Goal: Obtain resource: Download file/media

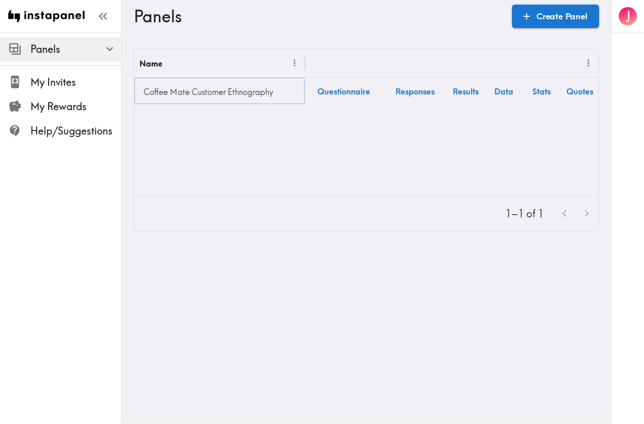
click at [249, 92] on link "Coffee Mate Customer Ethnography" at bounding box center [220, 92] width 160 height 20
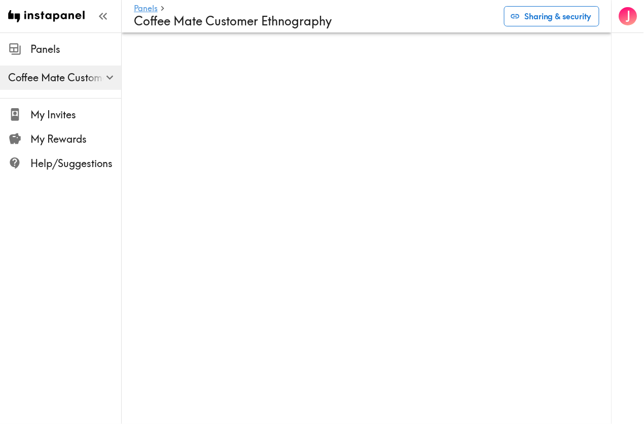
click at [525, 21] on button "Sharing & security" at bounding box center [551, 16] width 95 height 20
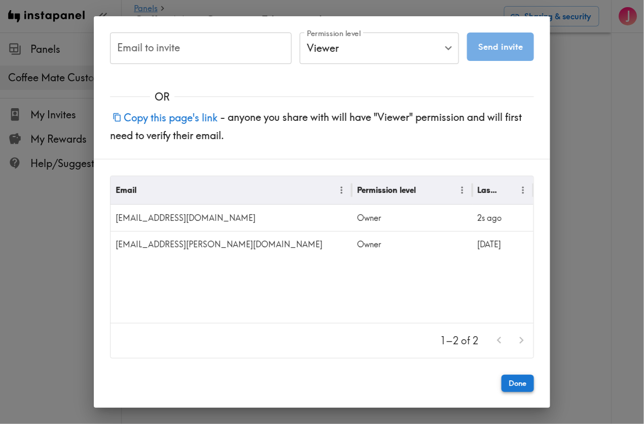
click at [510, 387] on button "Done" at bounding box center [518, 382] width 32 height 17
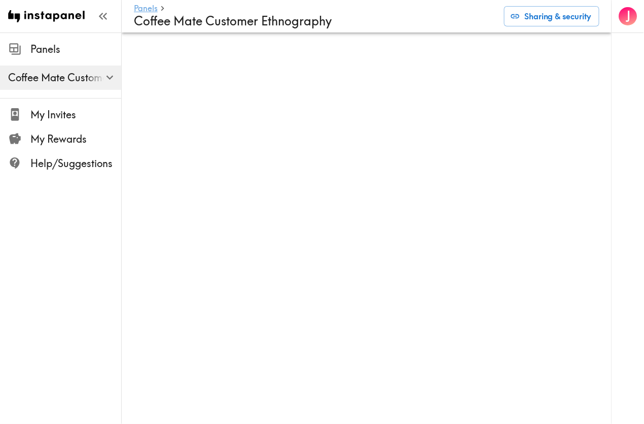
click at [152, 4] on link "Panels" at bounding box center [146, 9] width 24 height 10
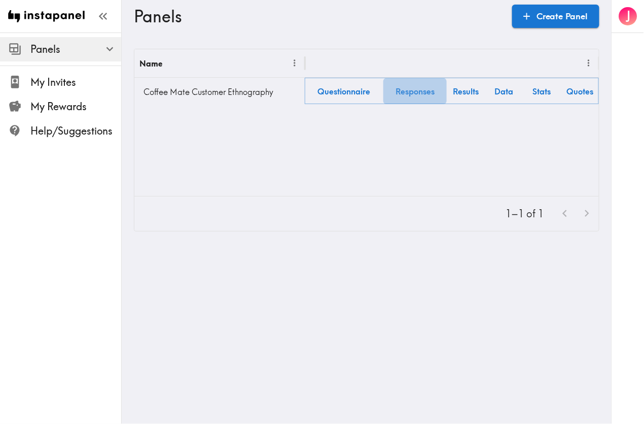
click at [424, 90] on link "Responses" at bounding box center [415, 91] width 63 height 26
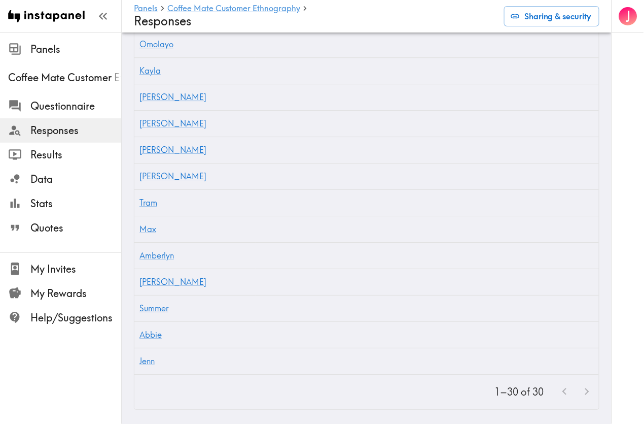
scroll to position [910, 0]
click at [66, 155] on span "Results" at bounding box center [75, 155] width 91 height 14
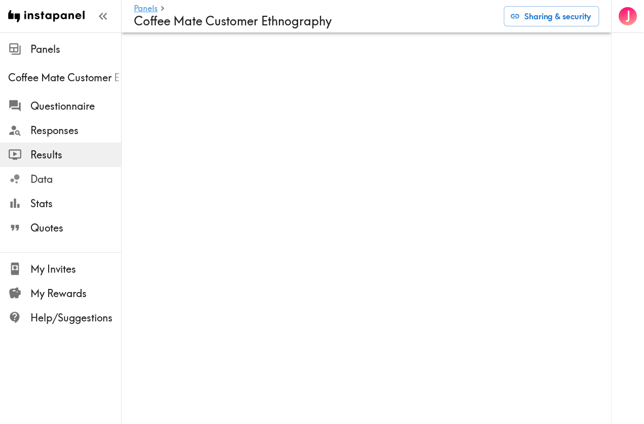
click at [50, 179] on span "Data" at bounding box center [75, 179] width 91 height 14
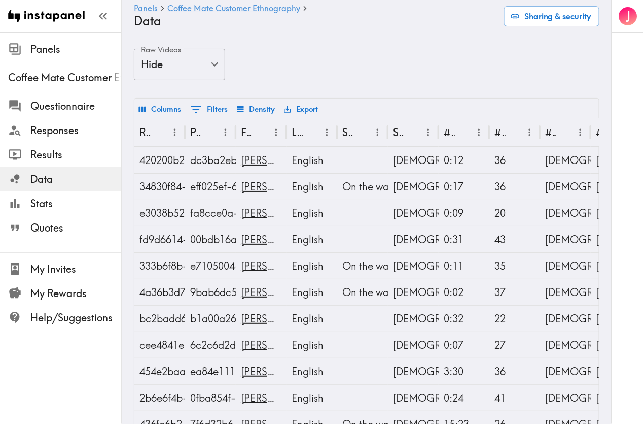
click at [320, 109] on button "Export" at bounding box center [301, 108] width 39 height 17
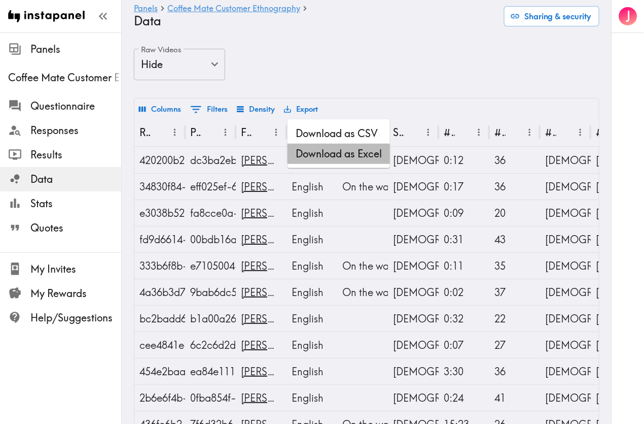
click at [341, 150] on li "Download as Excel" at bounding box center [339, 154] width 102 height 20
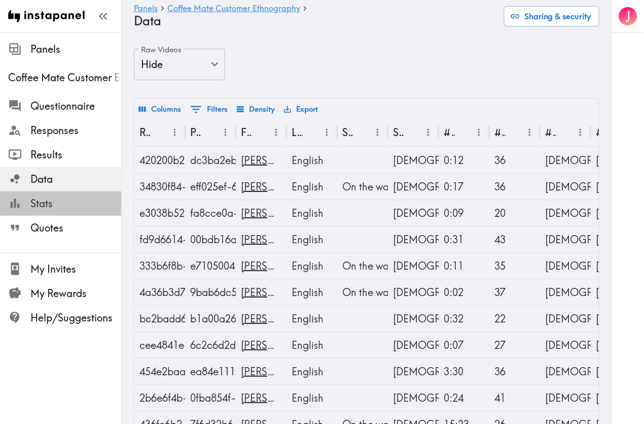
click at [39, 207] on span "Stats" at bounding box center [75, 203] width 91 height 14
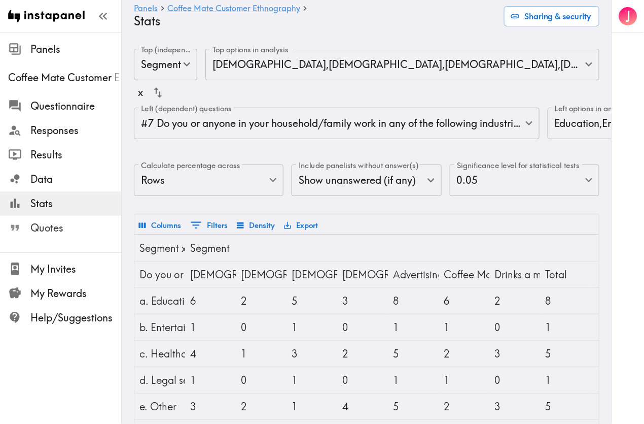
click at [56, 228] on span "Quotes" at bounding box center [75, 228] width 91 height 14
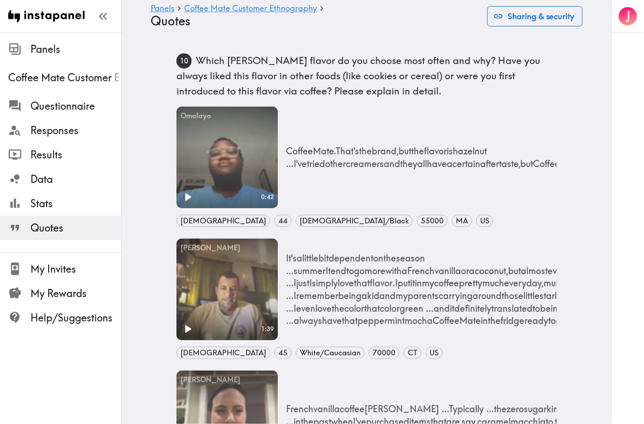
click at [547, 11] on button "Sharing & security" at bounding box center [535, 16] width 95 height 20
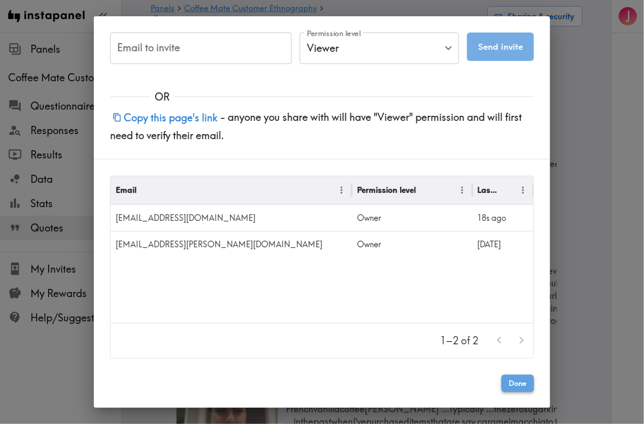
click at [523, 380] on button "Done" at bounding box center [518, 382] width 32 height 17
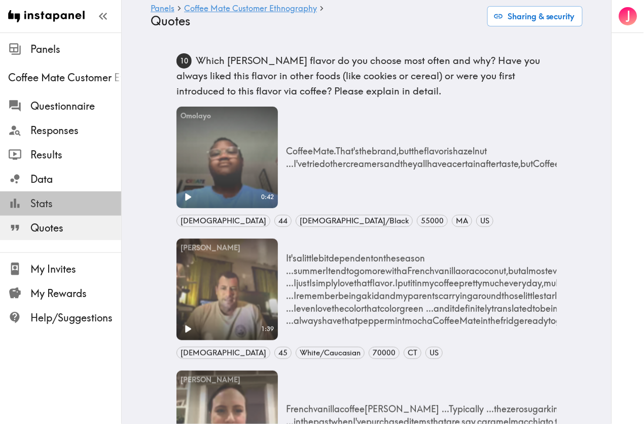
click at [42, 198] on span "Stats" at bounding box center [75, 203] width 91 height 14
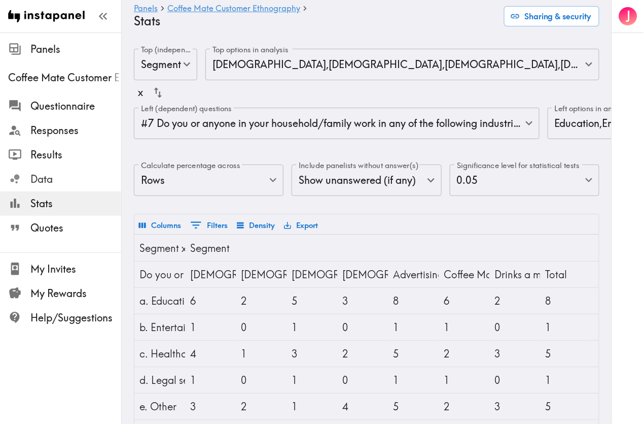
click at [44, 177] on span "Data" at bounding box center [75, 179] width 91 height 14
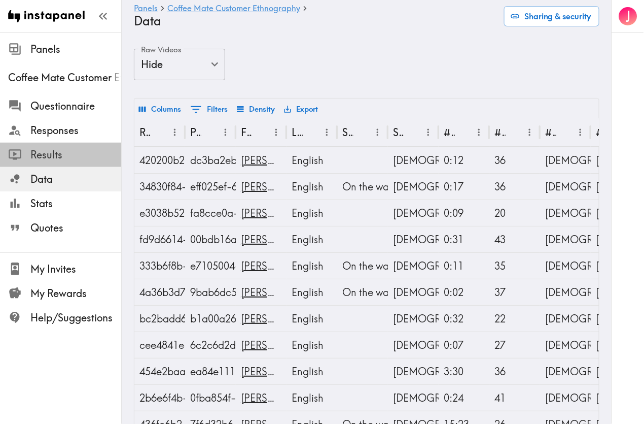
click at [30, 148] on span "Results" at bounding box center [75, 155] width 91 height 14
